Goal: Task Accomplishment & Management: Manage account settings

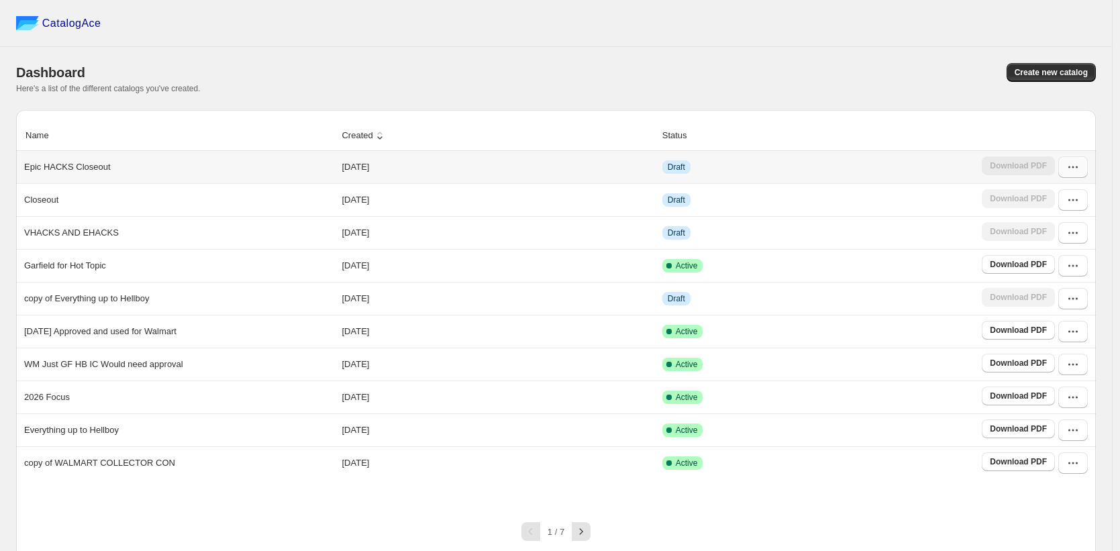
click at [1085, 174] on button "button" at bounding box center [1073, 166] width 30 height 21
click at [1049, 262] on span "Edit" at bounding box center [1065, 265] width 69 height 13
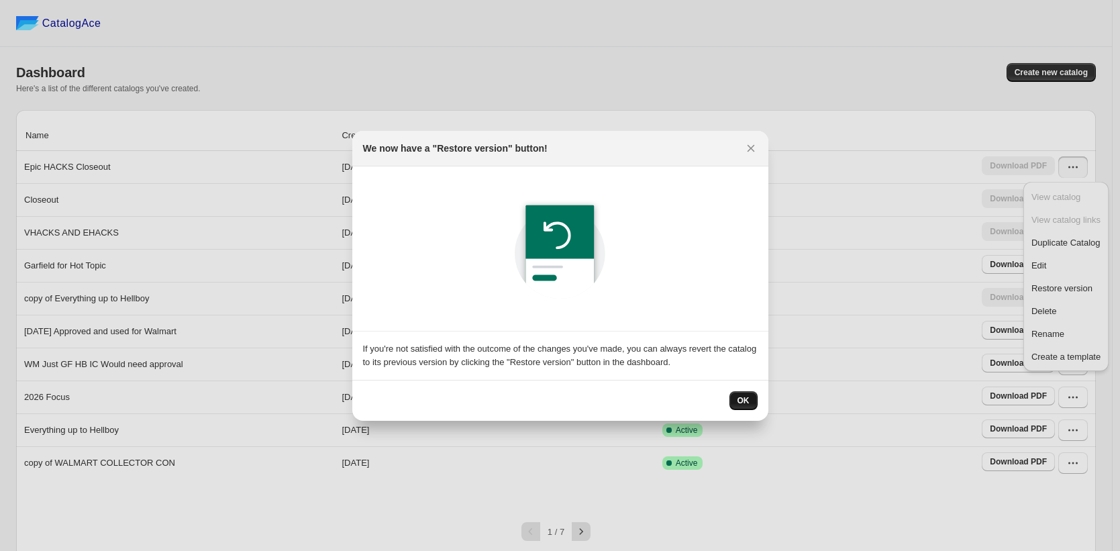
click at [742, 397] on span "OK" at bounding box center [743, 400] width 12 height 11
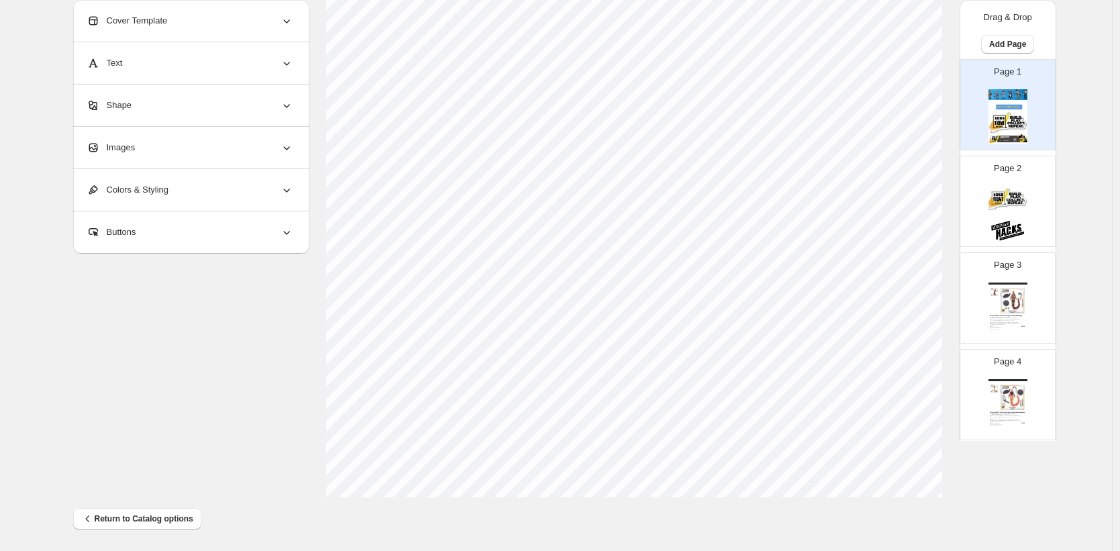
scroll to position [422, 0]
click at [986, 193] on div "Page 2" at bounding box center [1002, 196] width 85 height 90
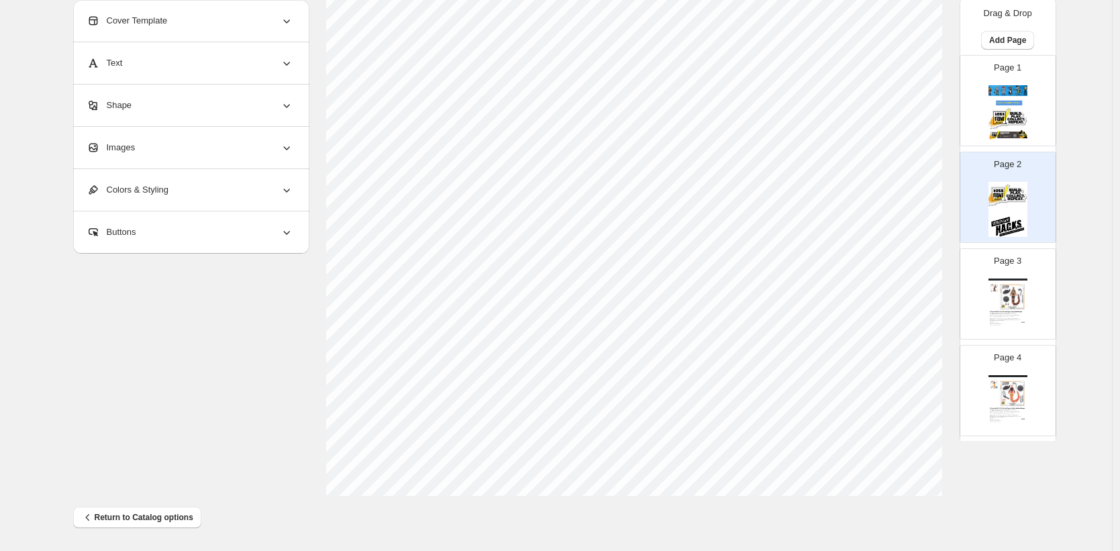
scroll to position [77, 0]
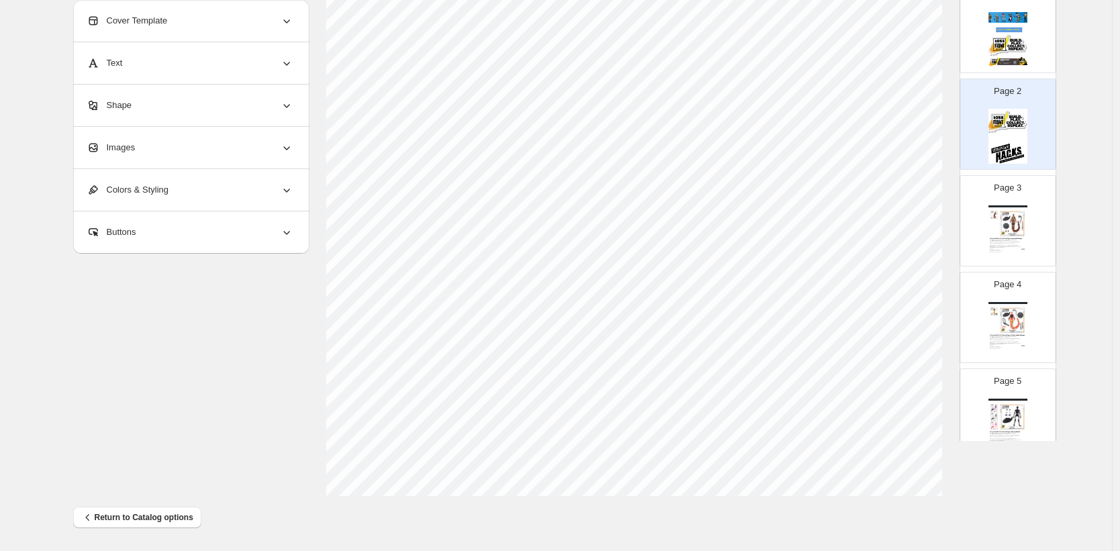
click at [999, 240] on div "It's a battle for the ages! Spartan Warriors take up swords and [PERSON_NAME] a…" at bounding box center [1006, 244] width 32 height 9
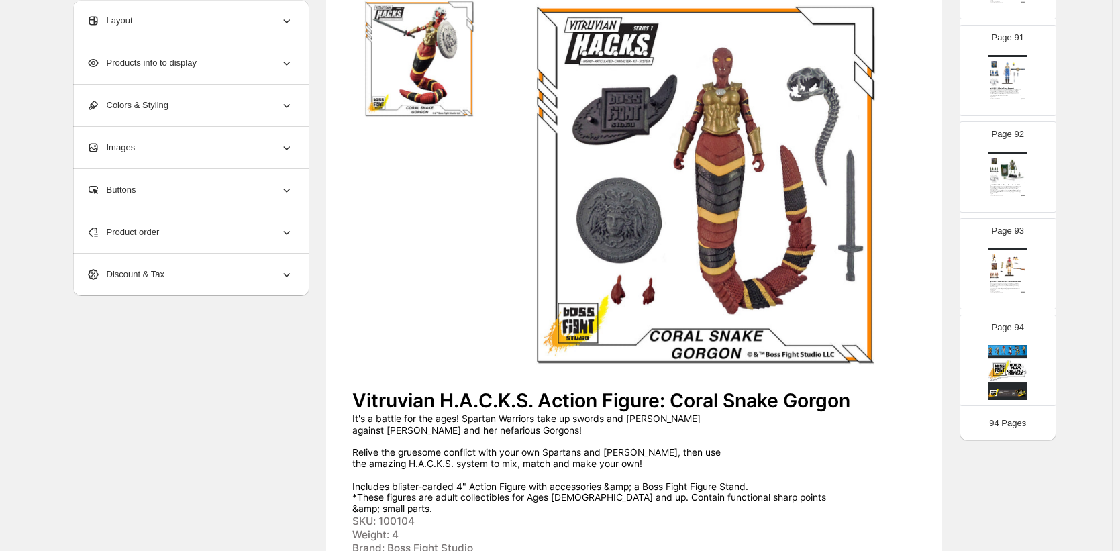
scroll to position [422, 0]
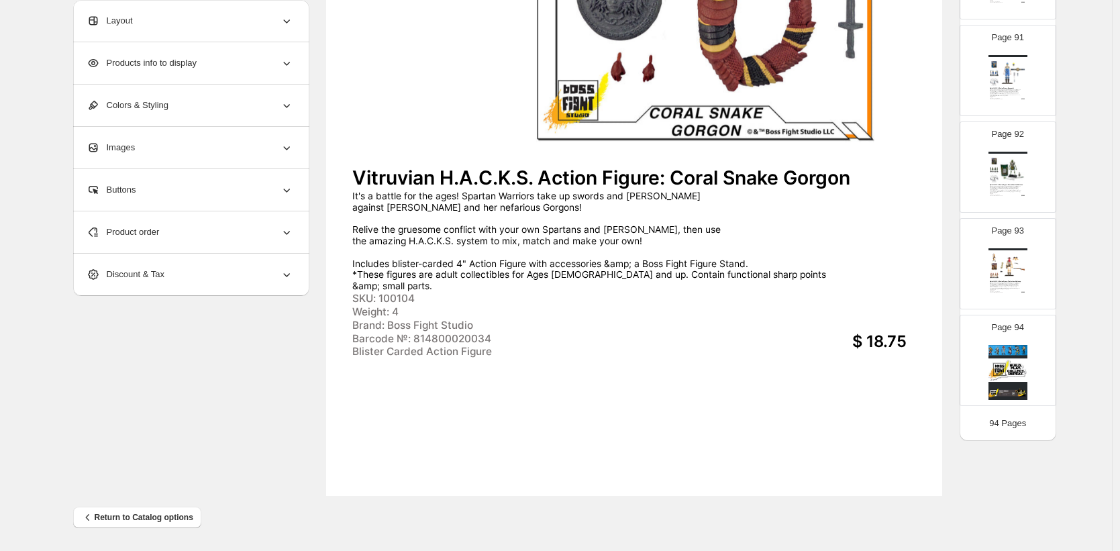
click at [1006, 268] on img at bounding box center [1012, 266] width 27 height 25
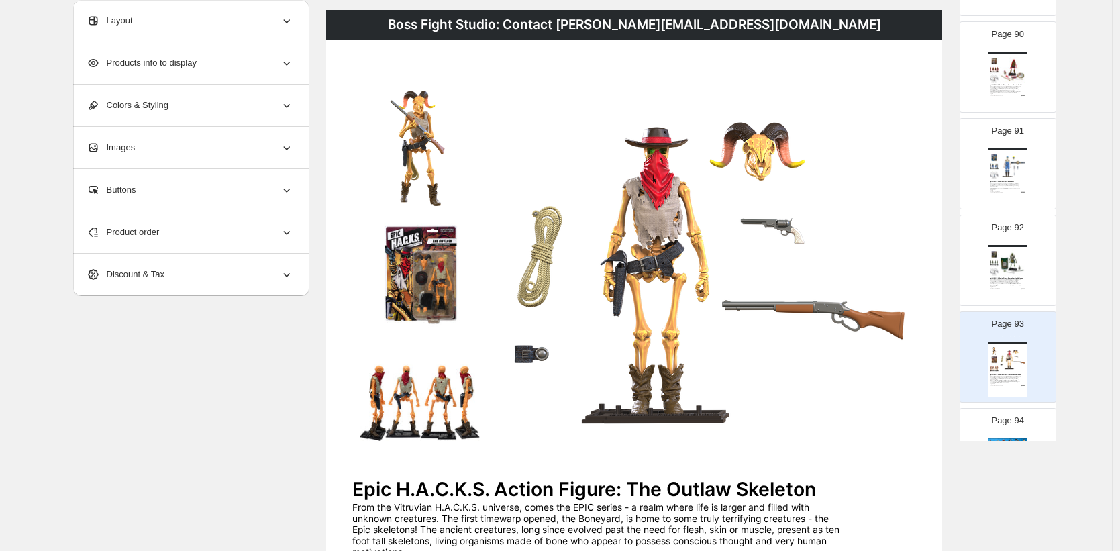
scroll to position [8626, 0]
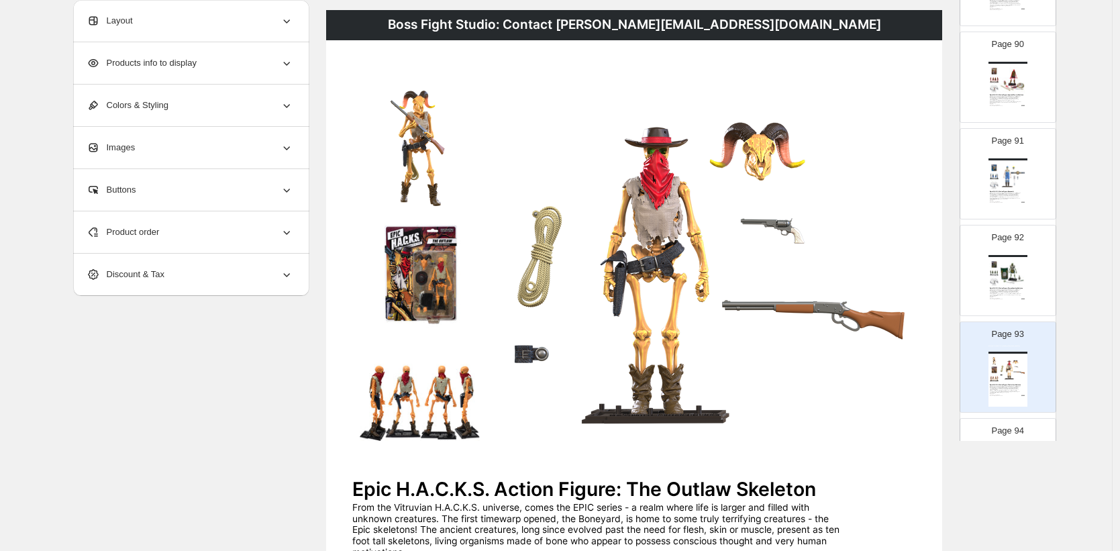
click at [999, 188] on img at bounding box center [1012, 176] width 27 height 25
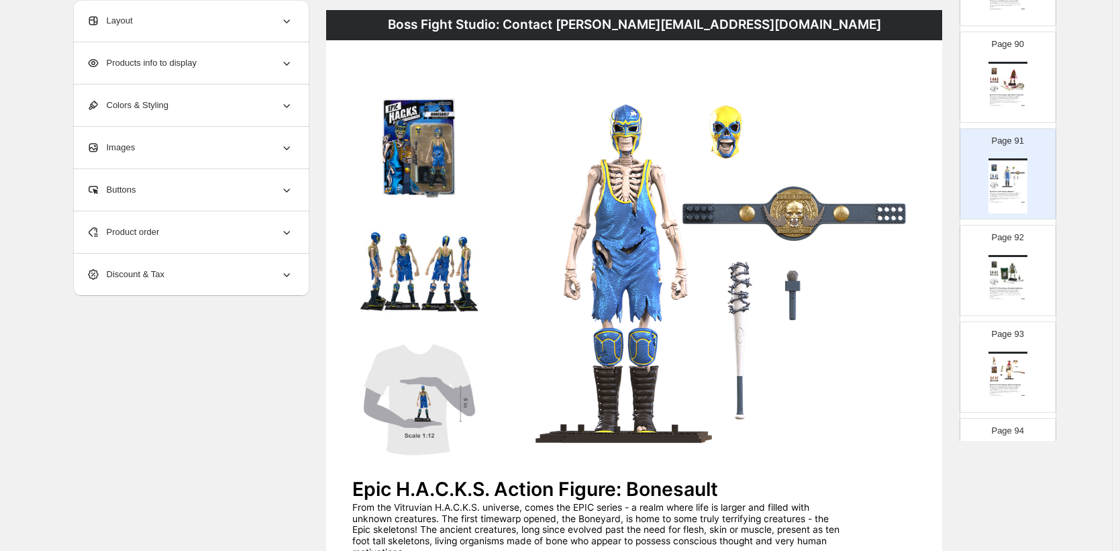
click at [1007, 89] on img at bounding box center [1012, 79] width 27 height 25
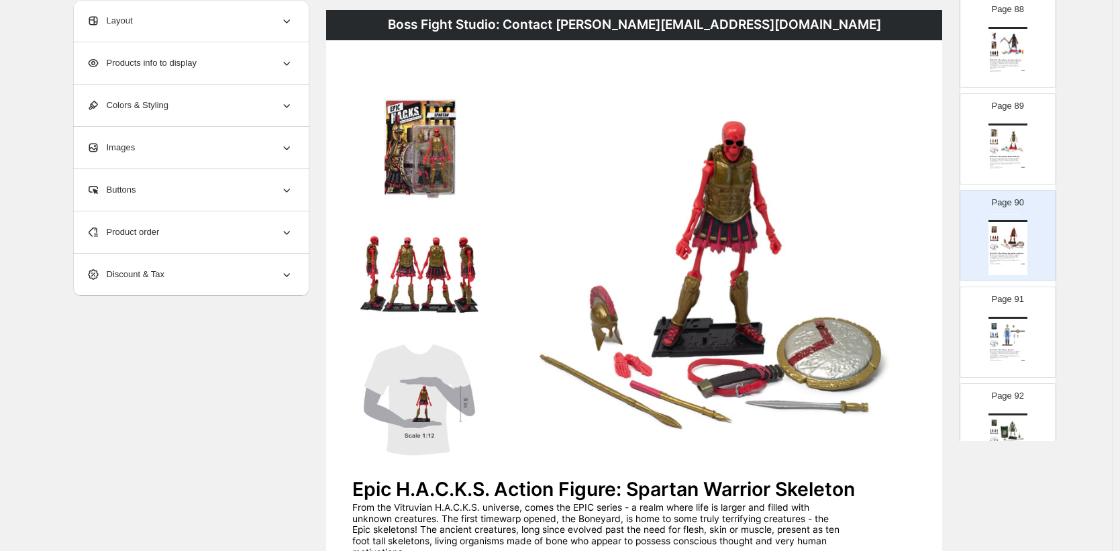
scroll to position [8425, 0]
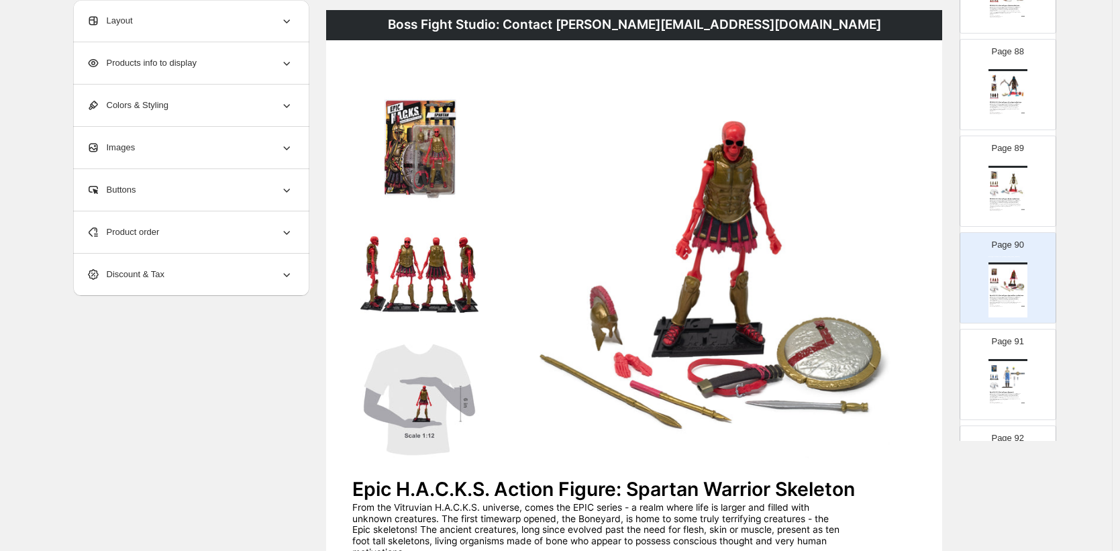
click at [985, 176] on div "Page 89 Boss Fight Studio: Contact [PERSON_NAME][EMAIL_ADDRESS][DOMAIN_NAME] EP…" at bounding box center [1007, 181] width 97 height 91
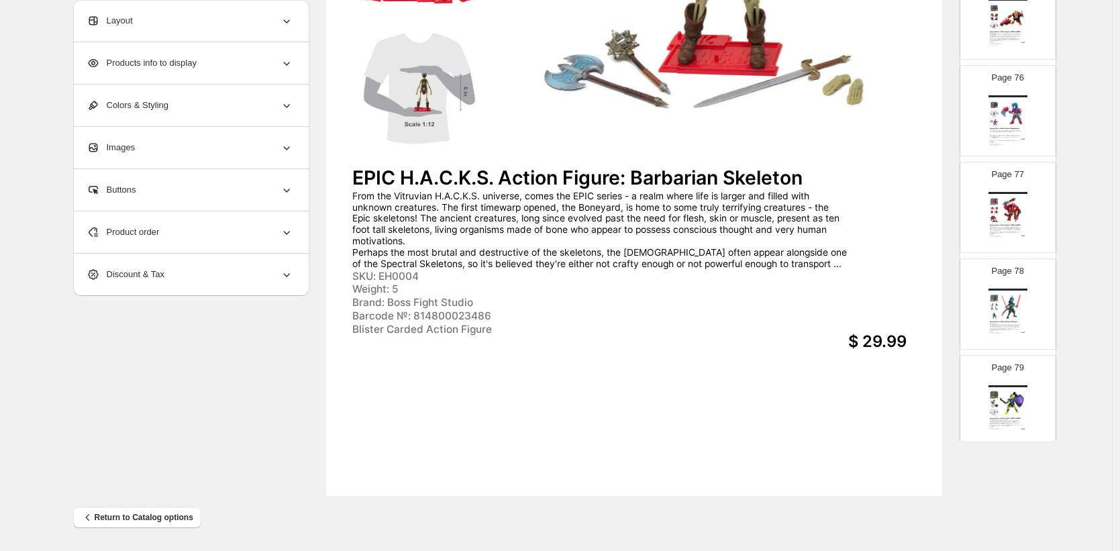
scroll to position [6825, 0]
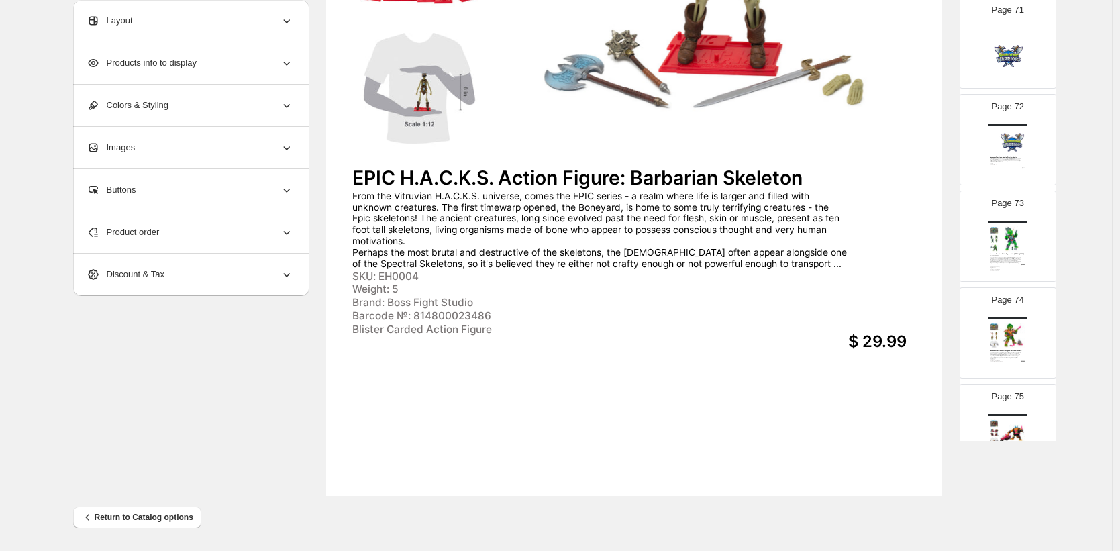
click at [1007, 245] on img at bounding box center [1012, 238] width 27 height 25
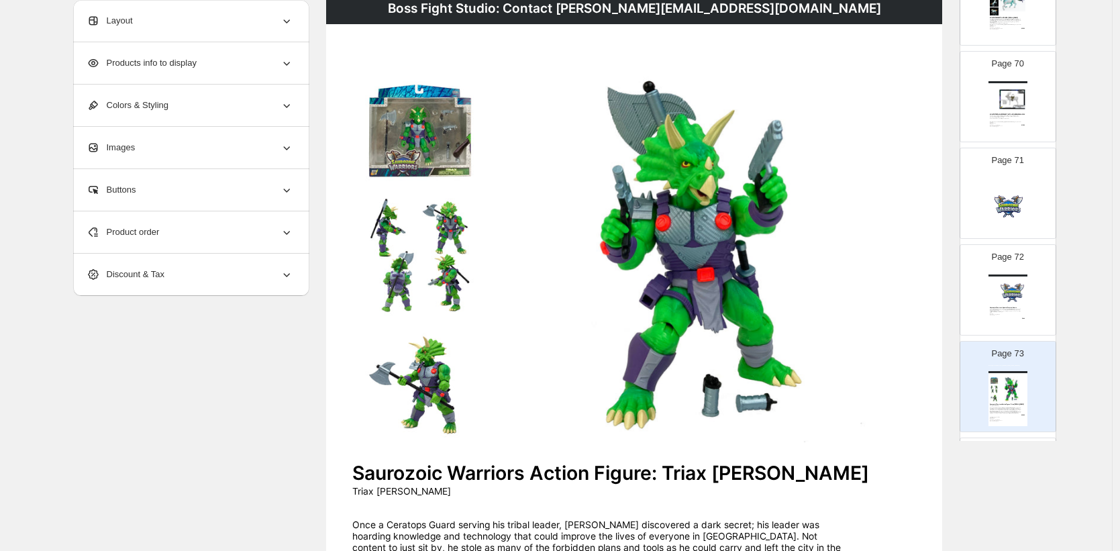
scroll to position [6664, 0]
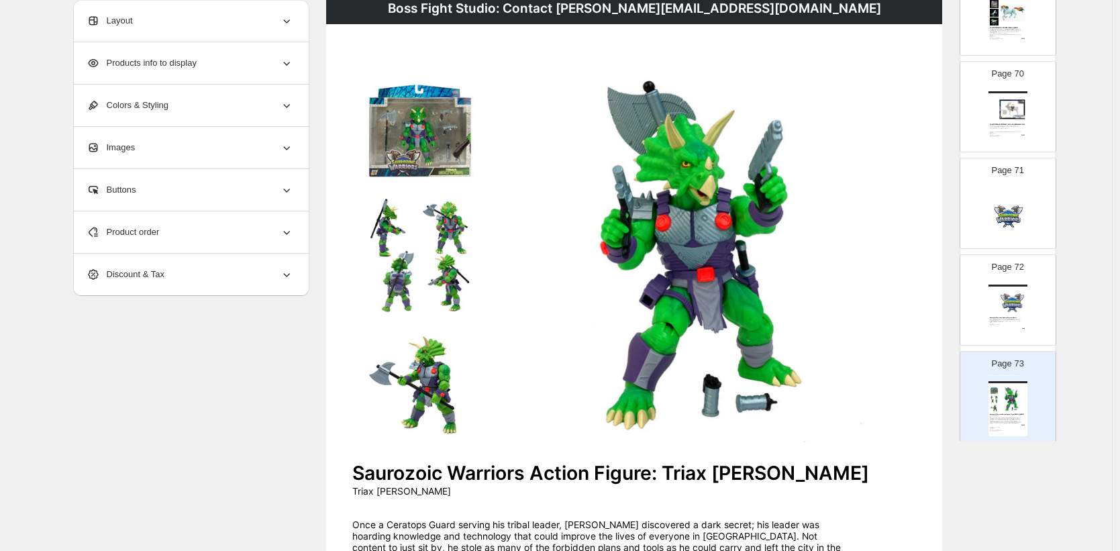
click at [1006, 105] on img at bounding box center [1012, 109] width 27 height 25
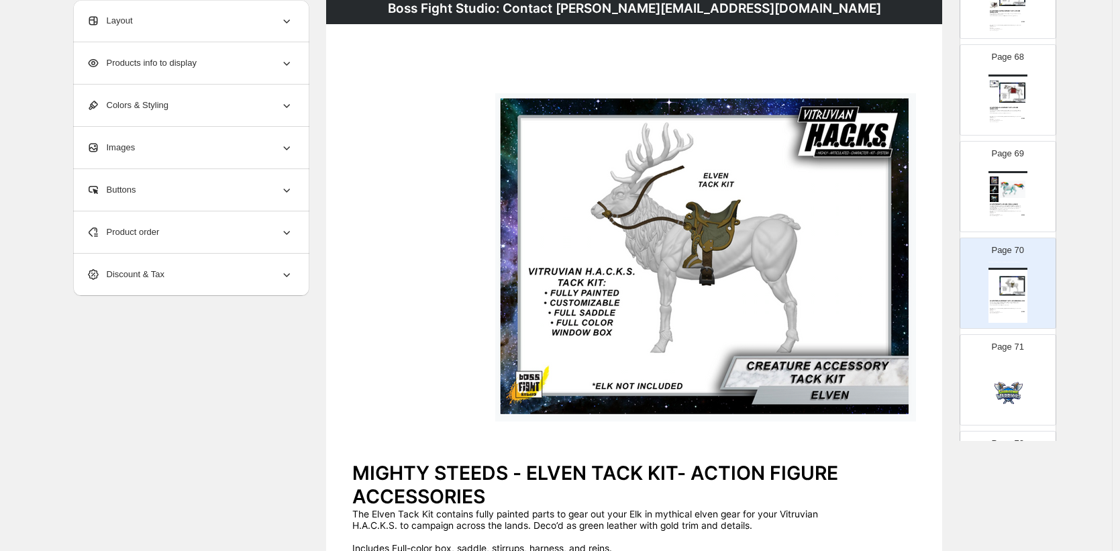
scroll to position [6487, 0]
click at [999, 186] on img at bounding box center [1012, 189] width 27 height 25
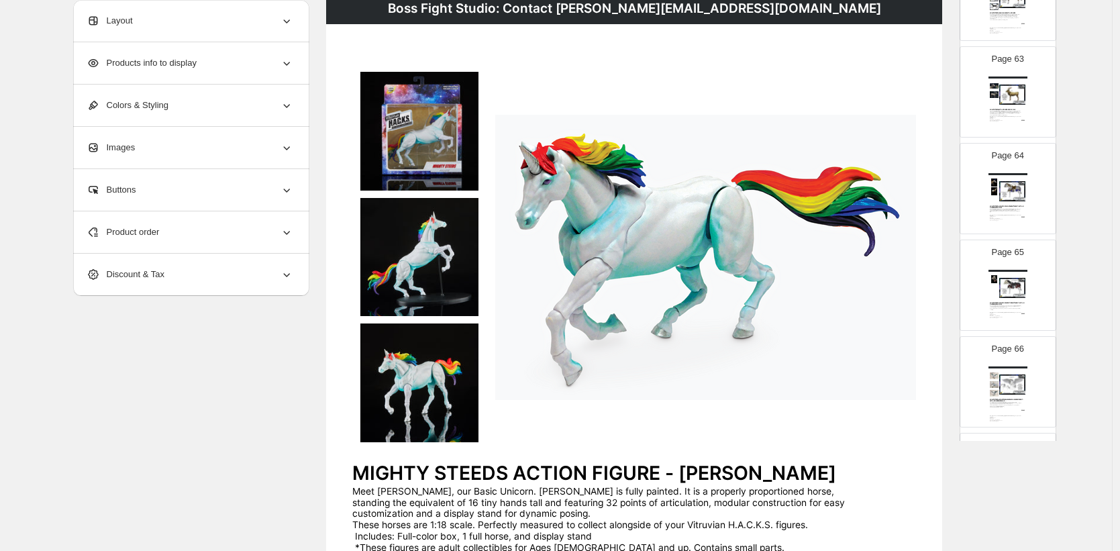
scroll to position [5983, 0]
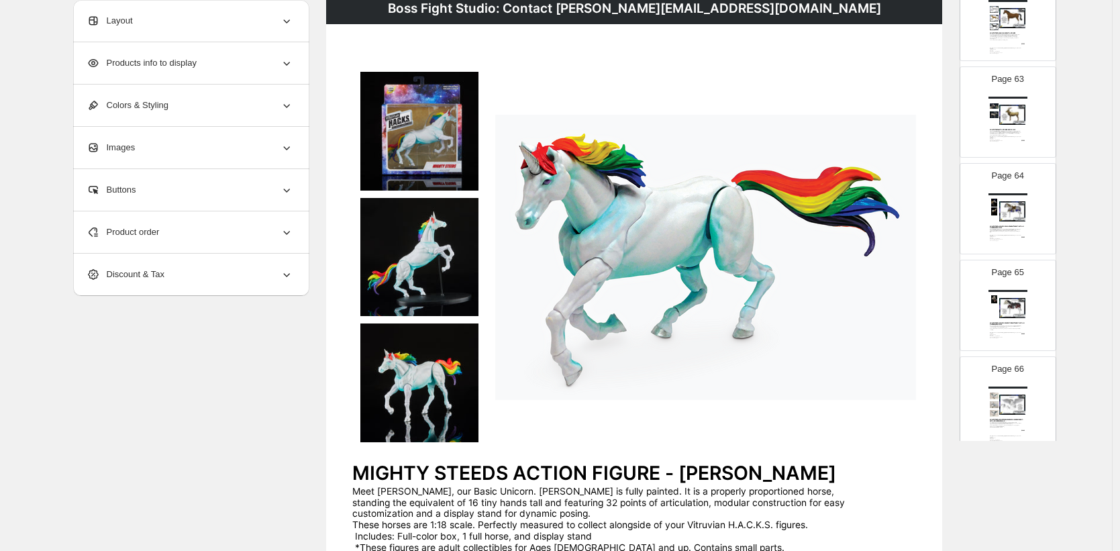
click at [1011, 127] on div "Boss Fight Studio: Contact [PERSON_NAME][EMAIL_ADDRESS][DOMAIN_NAME] MIGHTY STE…" at bounding box center [1007, 124] width 39 height 55
type input "**"
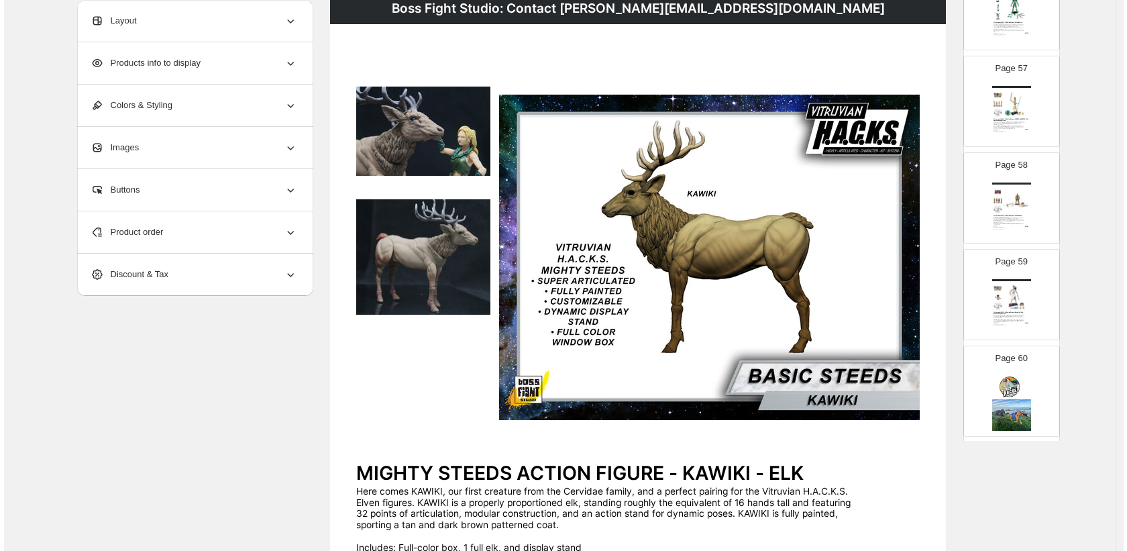
scroll to position [0, 0]
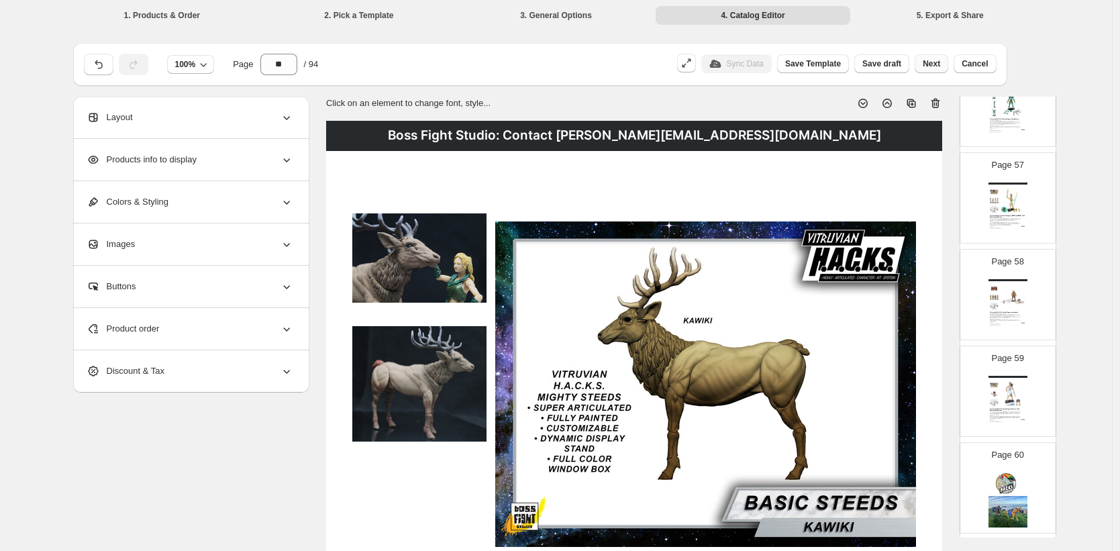
click at [938, 65] on span "Next" at bounding box center [931, 63] width 17 height 11
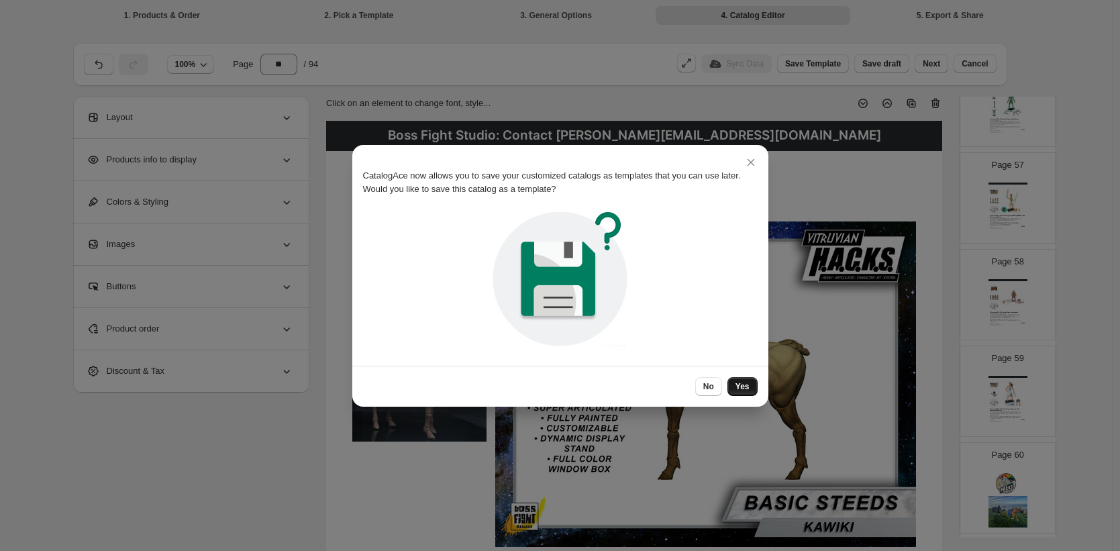
click at [741, 381] on span "Yes" at bounding box center [742, 386] width 14 height 11
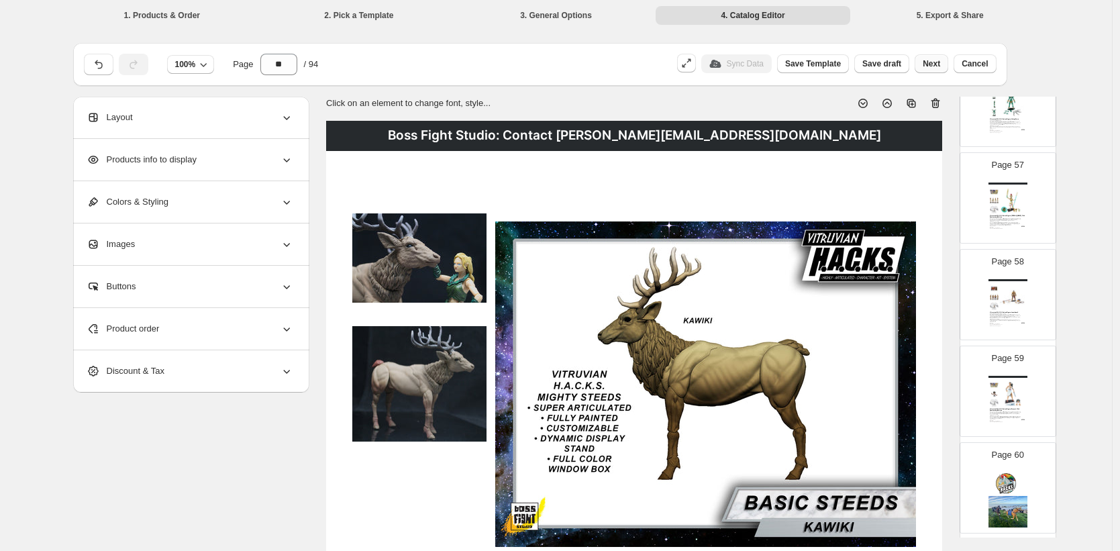
click at [936, 64] on span "Next" at bounding box center [931, 63] width 17 height 11
